Goal: Information Seeking & Learning: Find specific fact

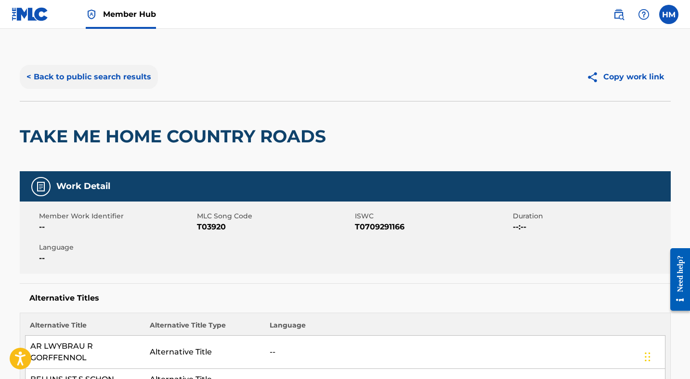
click at [104, 78] on button "< Back to public search results" at bounding box center [89, 77] width 138 height 24
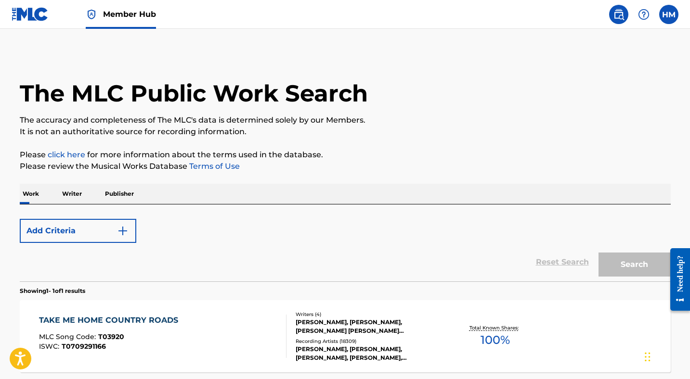
scroll to position [90, 0]
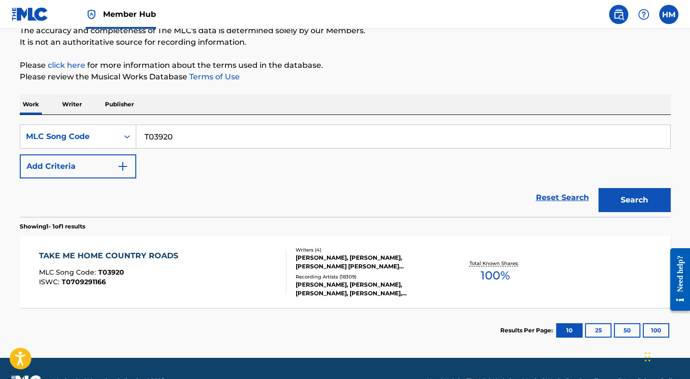
click at [215, 137] on input "T03920" at bounding box center [403, 136] width 534 height 23
click at [79, 134] on div "MLC Song Code" at bounding box center [69, 137] width 87 height 12
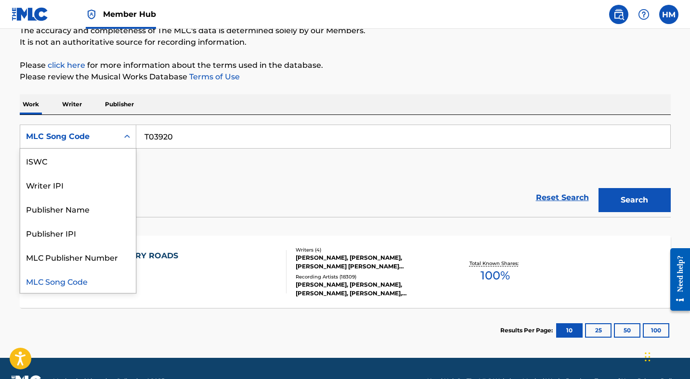
scroll to position [0, 0]
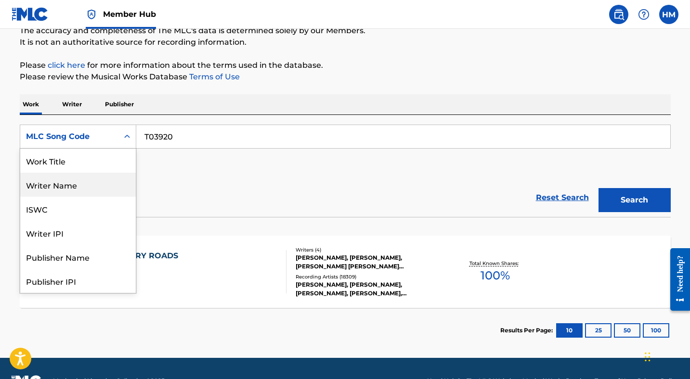
click at [76, 161] on div "Work Title" at bounding box center [78, 161] width 116 height 24
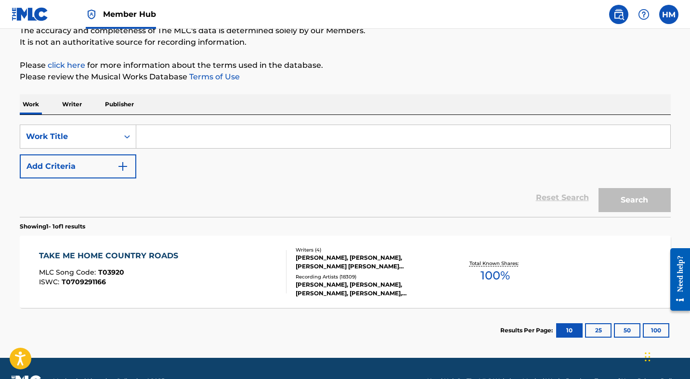
click at [169, 148] on input "Search Form" at bounding box center [403, 136] width 534 height 23
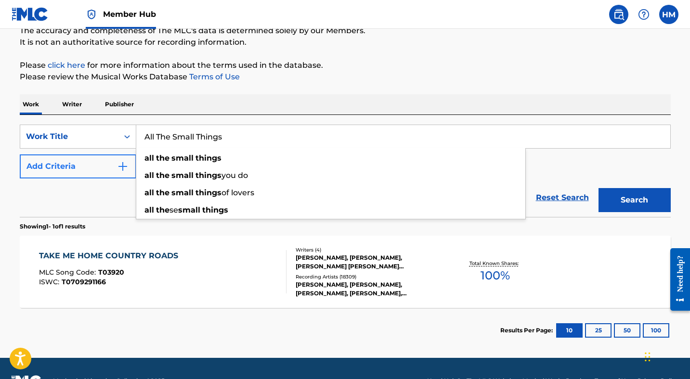
type input "All The Small Things"
click at [83, 163] on button "Add Criteria" at bounding box center [78, 167] width 117 height 24
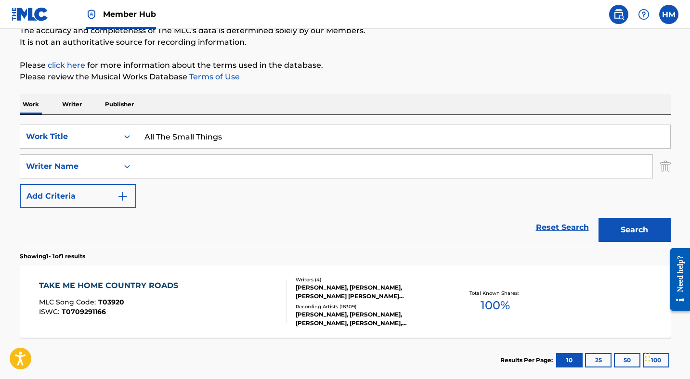
click at [171, 168] on input "Search Form" at bounding box center [394, 166] width 516 height 23
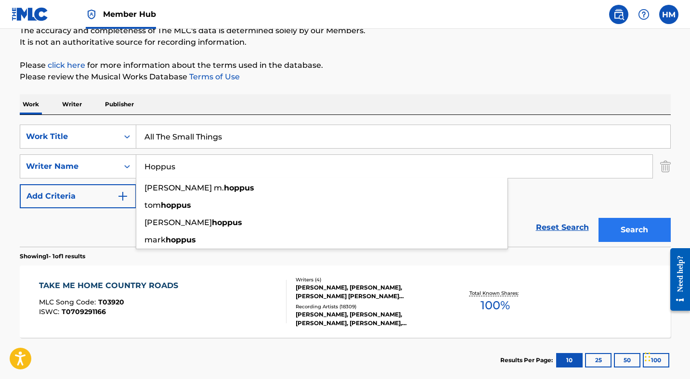
type input "Hoppus"
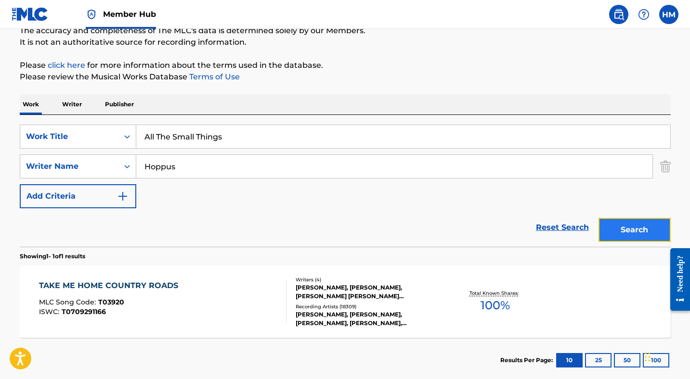
click at [625, 223] on button "Search" at bounding box center [635, 230] width 72 height 24
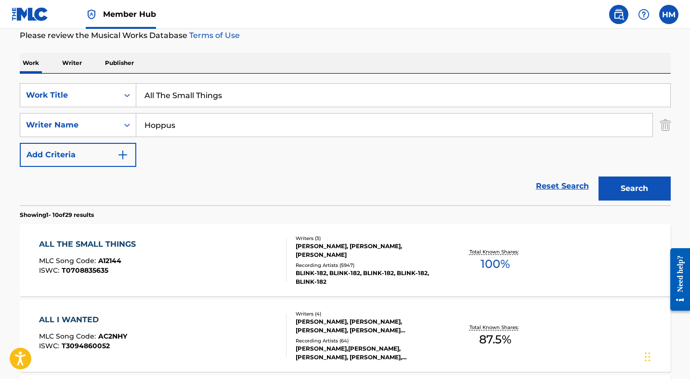
scroll to position [152, 0]
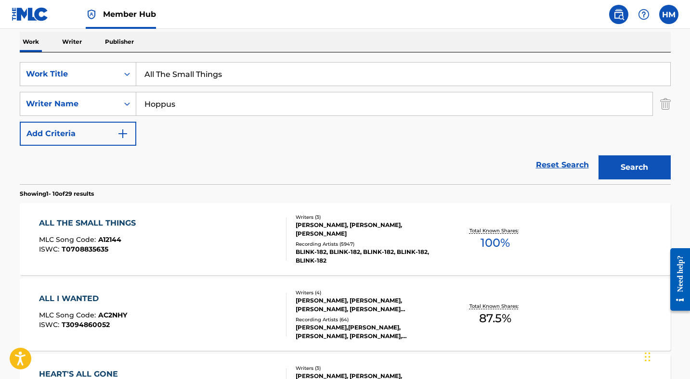
click at [130, 220] on div "ALL THE SMALL THINGS" at bounding box center [90, 224] width 102 height 12
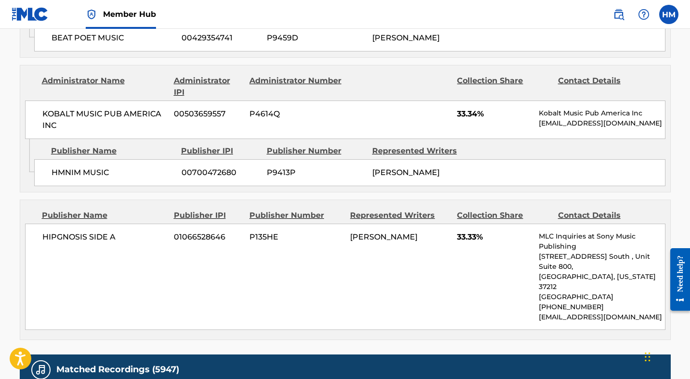
scroll to position [505, 0]
